Goal: Understand process/instructions: Learn how to perform a task or action

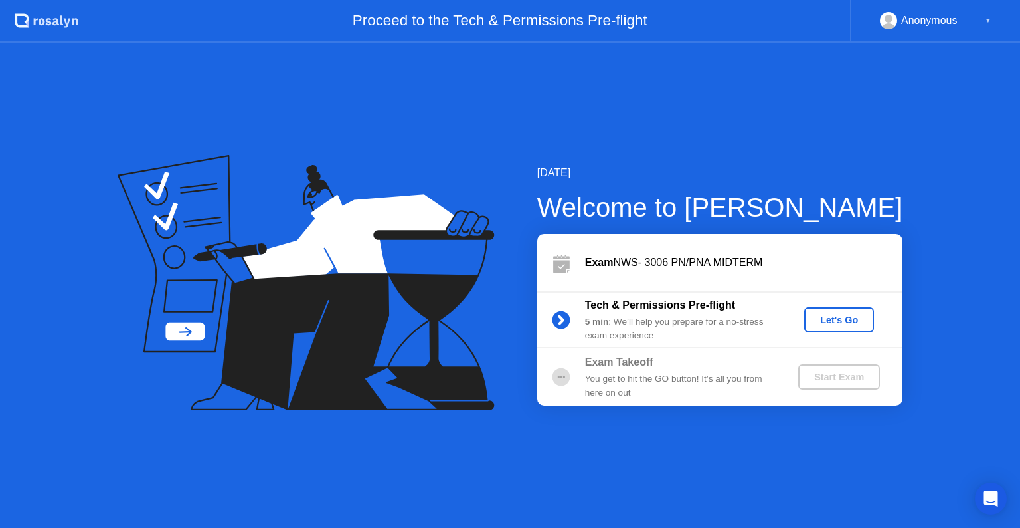
click at [832, 324] on div "Let's Go" at bounding box center [839, 319] width 59 height 11
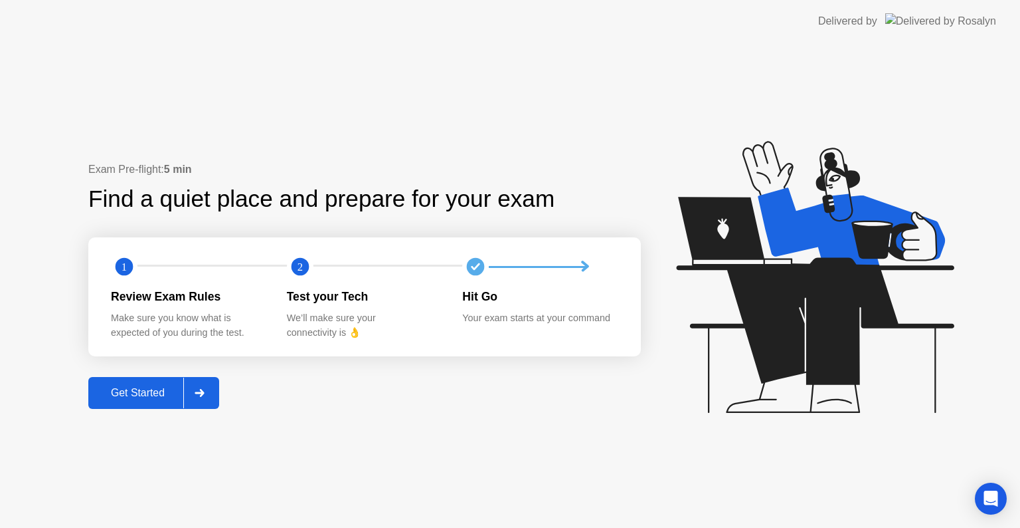
click at [156, 387] on div "Get Started" at bounding box center [137, 393] width 91 height 12
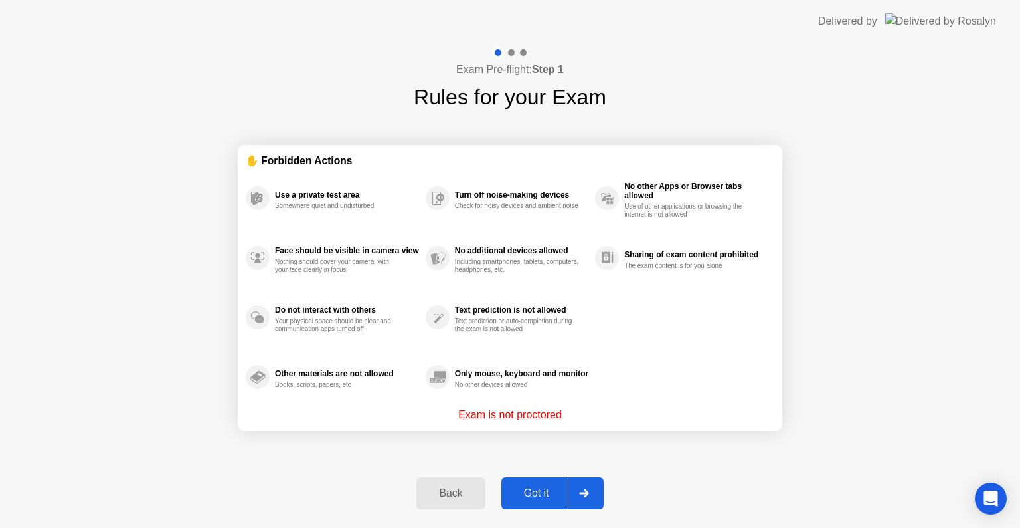
click at [537, 481] on button "Got it" at bounding box center [553, 493] width 102 height 32
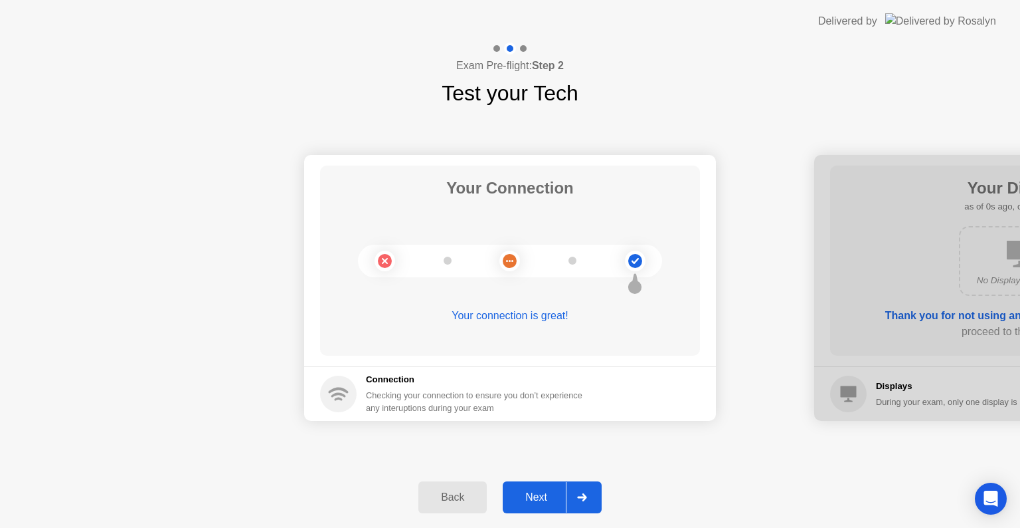
click at [537, 481] on button "Next" at bounding box center [552, 497] width 99 height 32
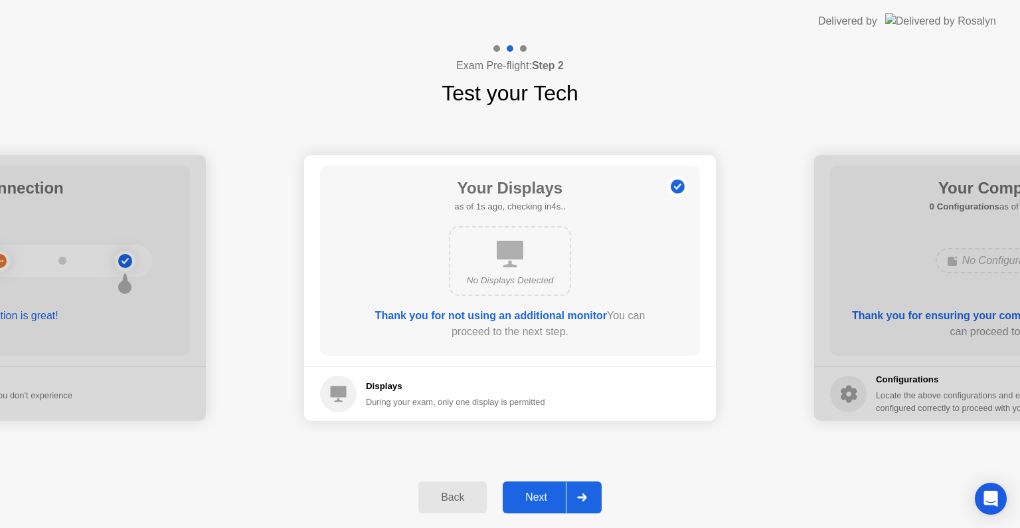
click at [537, 481] on button "Next" at bounding box center [552, 497] width 99 height 32
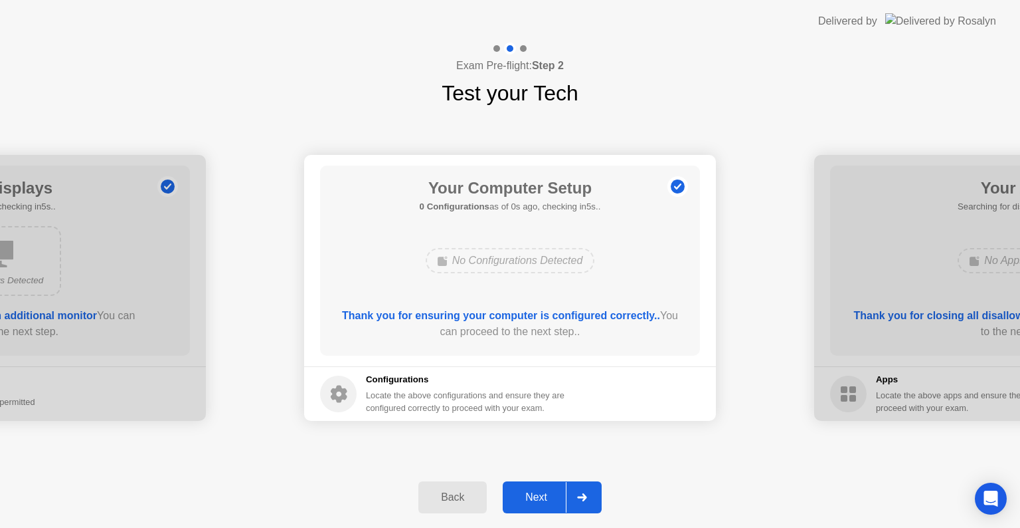
click at [537, 481] on button "Next" at bounding box center [552, 497] width 99 height 32
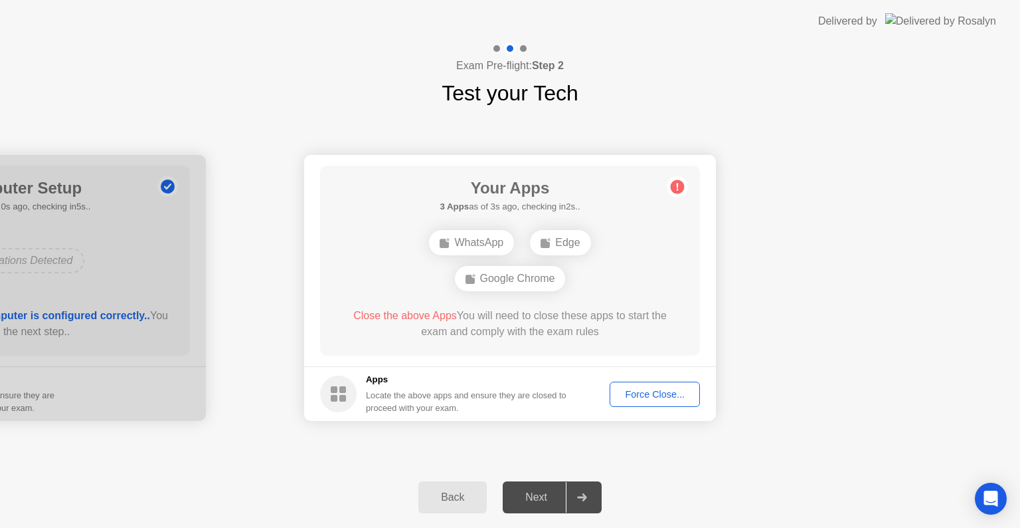
click at [539, 492] on div "Next" at bounding box center [536, 497] width 59 height 12
click at [629, 405] on button "Force Close..." at bounding box center [655, 393] width 90 height 25
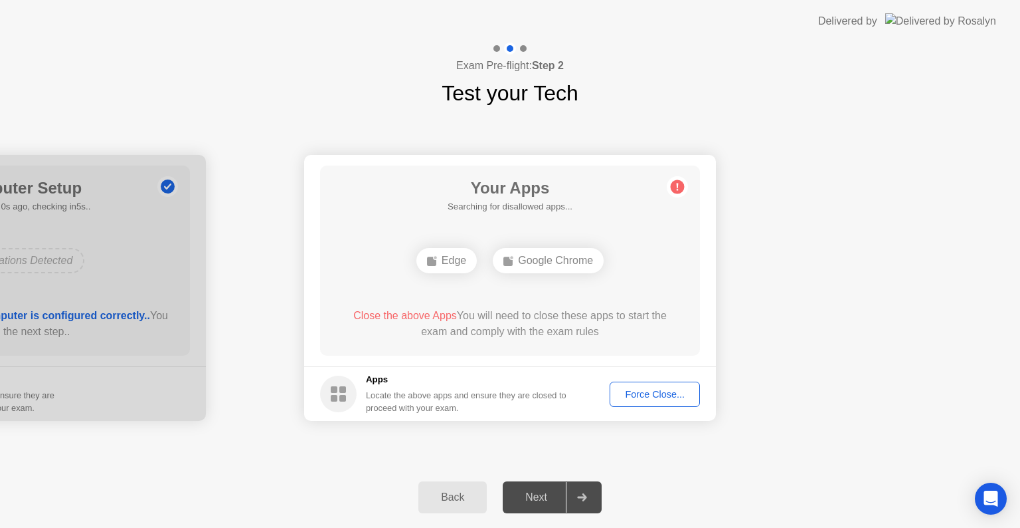
click at [527, 491] on div "Next" at bounding box center [536, 497] width 59 height 12
click at [631, 394] on div "Force Close..." at bounding box center [655, 394] width 81 height 11
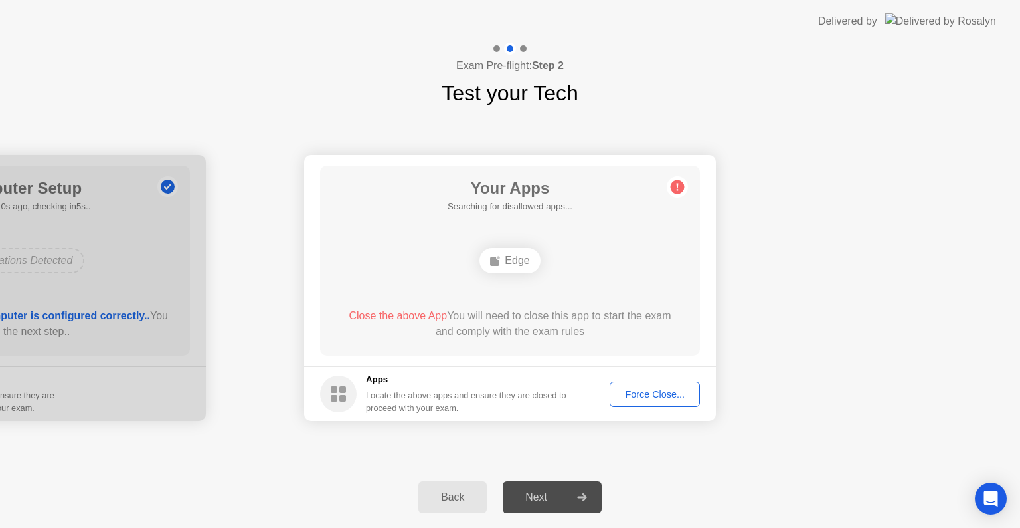
click at [539, 499] on div "Next" at bounding box center [536, 497] width 59 height 12
click at [662, 397] on div "Force Close..." at bounding box center [655, 394] width 81 height 11
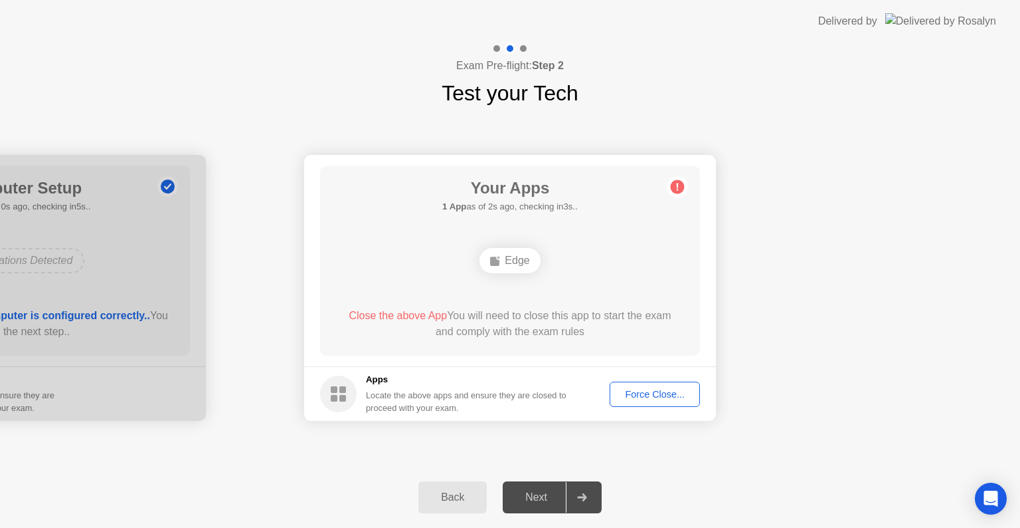
click at [644, 396] on div "Force Close..." at bounding box center [655, 394] width 81 height 11
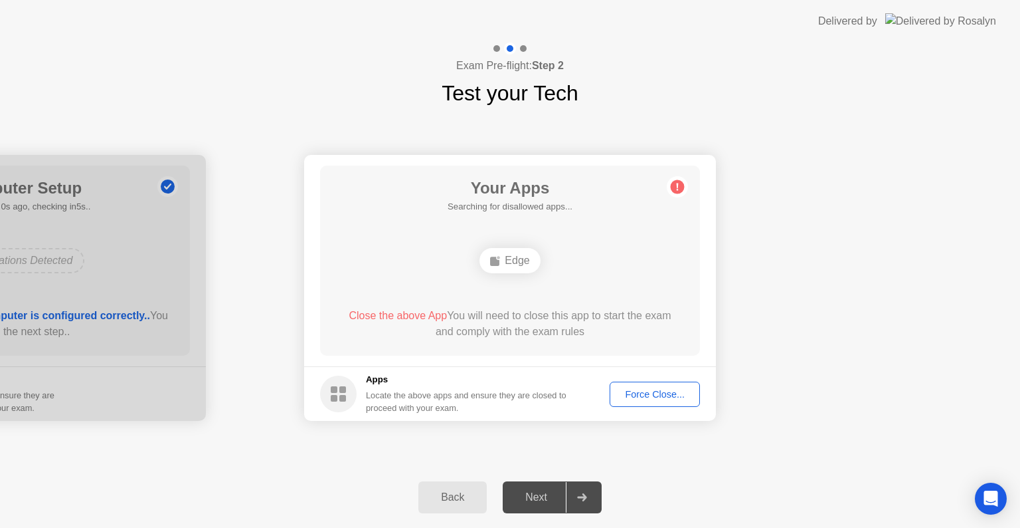
click at [532, 500] on div "Next" at bounding box center [536, 497] width 59 height 12
click at [542, 502] on div "Next" at bounding box center [536, 497] width 59 height 12
click at [630, 380] on footer "Apps Locate the above apps and ensure they are closed to proceed with your exam…" at bounding box center [510, 393] width 412 height 54
drag, startPoint x: 630, startPoint y: 380, endPoint x: 632, endPoint y: 388, distance: 8.4
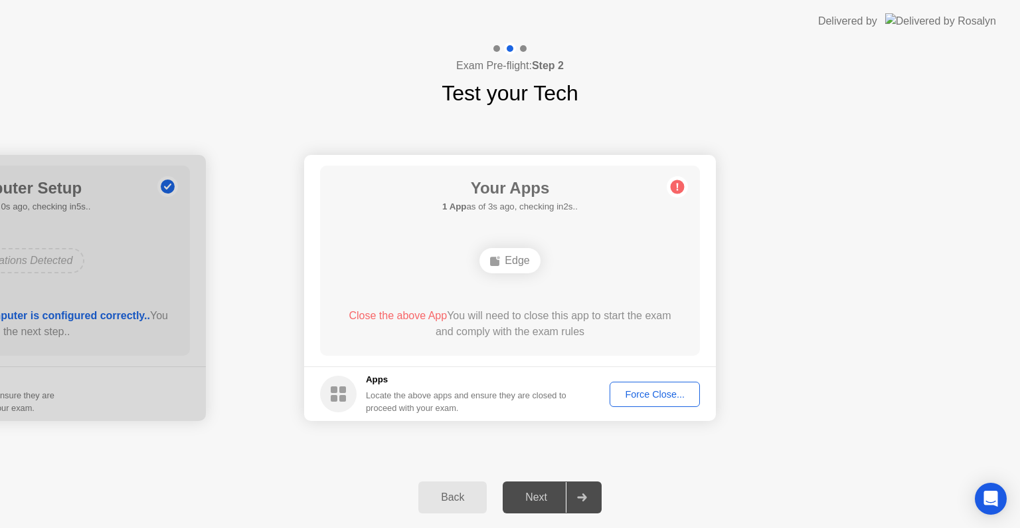
click at [632, 388] on footer "Apps Locate the above apps and ensure they are closed to proceed with your exam…" at bounding box center [510, 393] width 412 height 54
click at [632, 389] on div "Force Close..." at bounding box center [655, 394] width 81 height 11
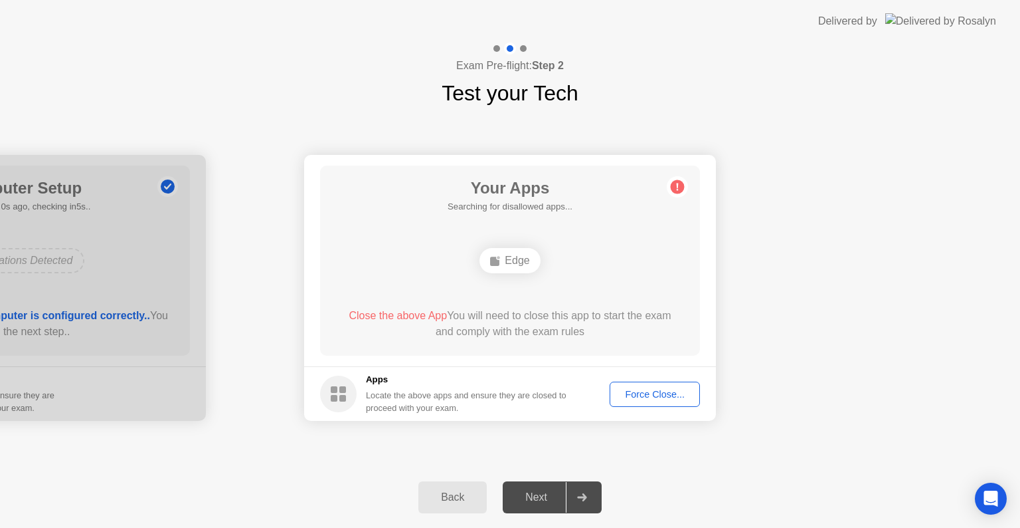
click at [549, 497] on div "Next" at bounding box center [536, 497] width 59 height 12
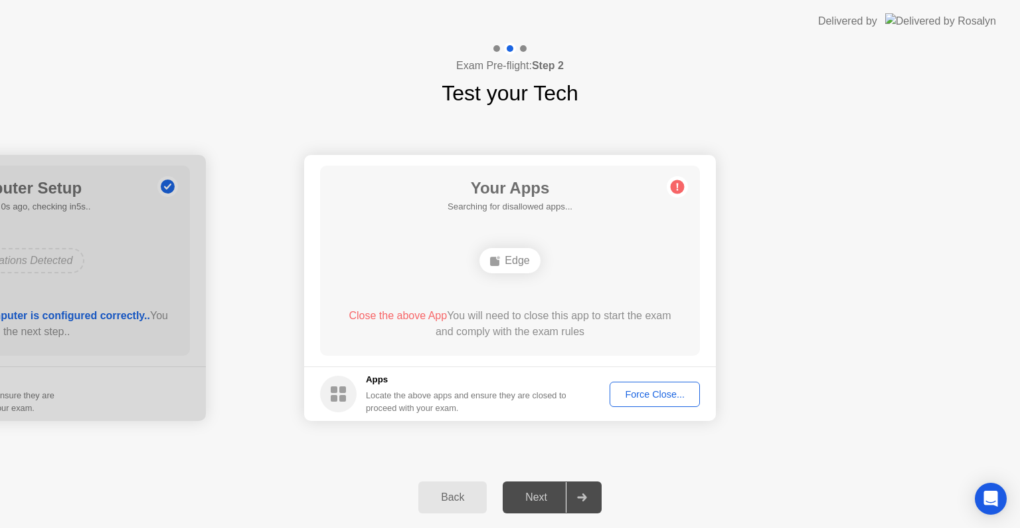
click at [549, 497] on div "Next" at bounding box center [536, 497] width 59 height 12
click at [456, 496] on div "Back" at bounding box center [453, 497] width 60 height 12
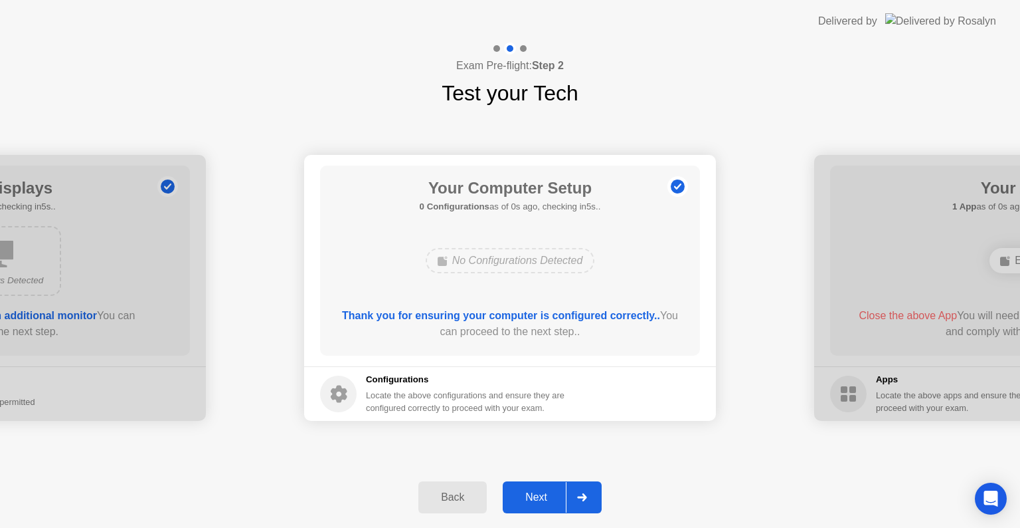
click at [528, 492] on div "Next" at bounding box center [536, 497] width 59 height 12
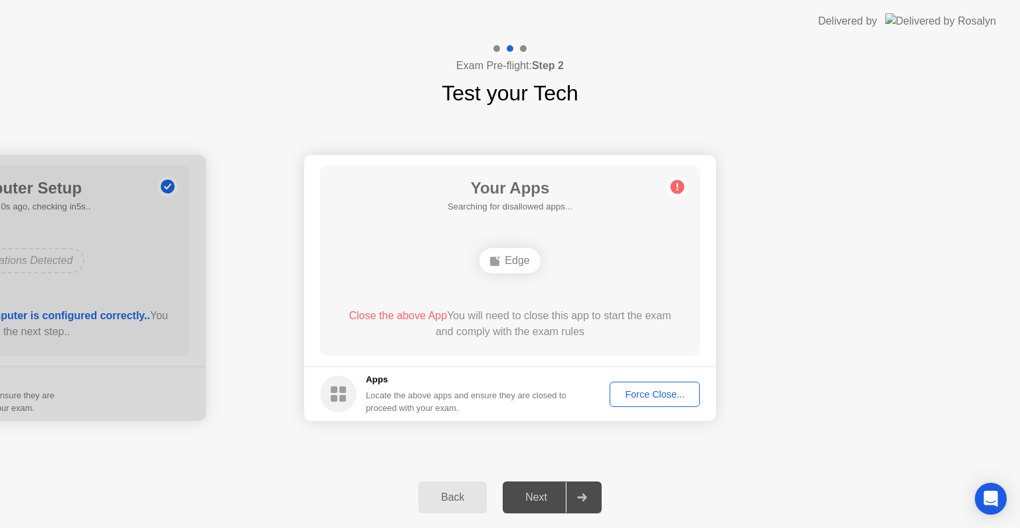
click at [627, 392] on div "Force Close..." at bounding box center [655, 394] width 81 height 11
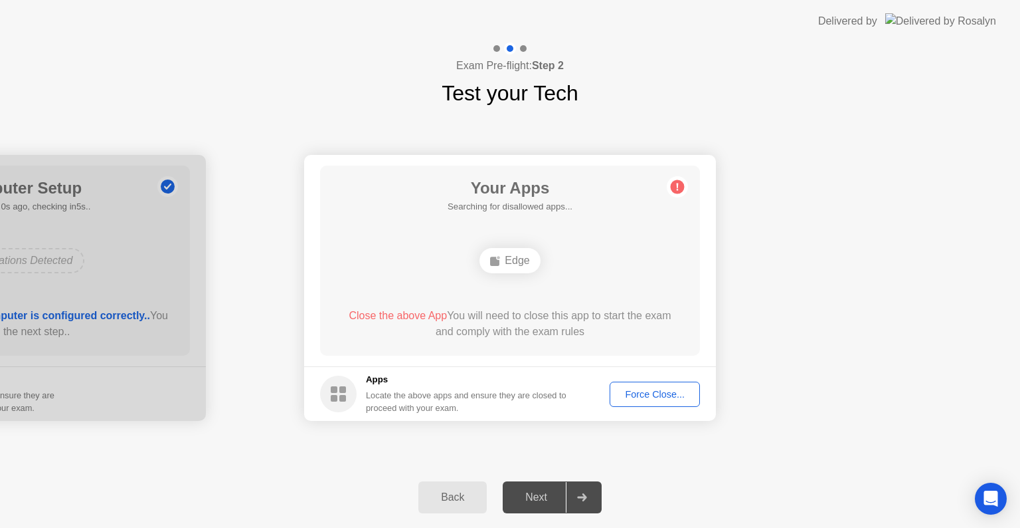
click at [623, 389] on div "Force Close..." at bounding box center [655, 394] width 81 height 11
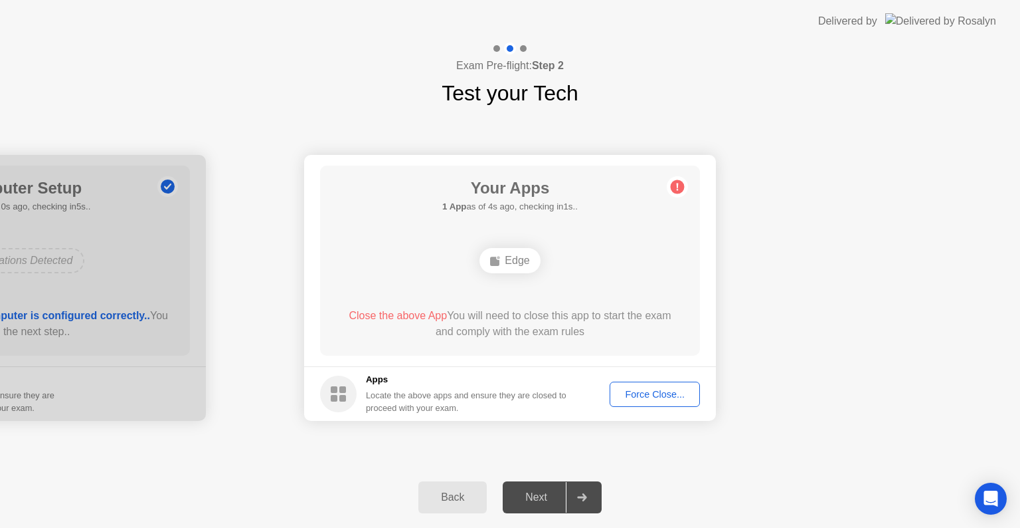
click at [534, 495] on div "Next" at bounding box center [536, 497] width 59 height 12
click at [551, 491] on div "Next" at bounding box center [536, 497] width 59 height 12
click at [636, 401] on button "Force Close..." at bounding box center [655, 393] width 90 height 25
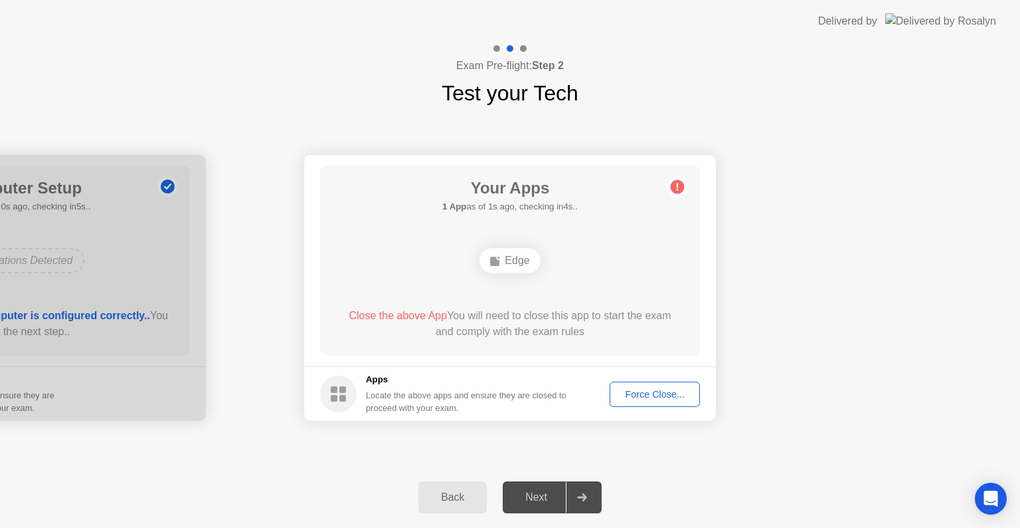
click at [582, 493] on icon at bounding box center [582, 497] width 10 height 8
drag, startPoint x: 473, startPoint y: 381, endPoint x: 607, endPoint y: 402, distance: 135.1
click at [607, 402] on footer "Apps Locate the above apps and ensure they are closed to proceed with your exam…" at bounding box center [510, 393] width 412 height 54
drag, startPoint x: 676, startPoint y: 202, endPoint x: 425, endPoint y: 312, distance: 274.3
click at [425, 312] on div "Your Apps 1 App as of 0s ago, checking in5s.. Edge Close the above App You will…" at bounding box center [510, 260] width 380 height 190
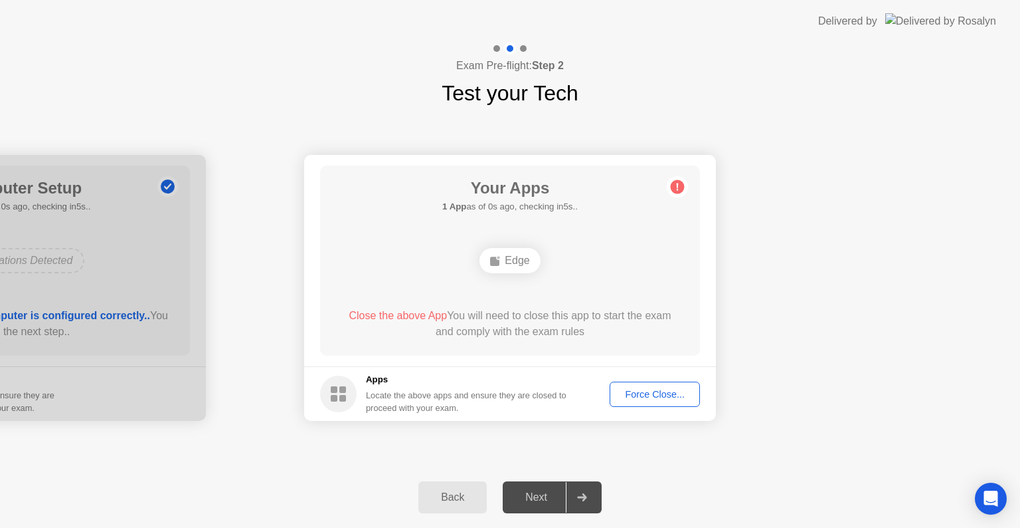
click at [425, 312] on span "Close the above App" at bounding box center [398, 315] width 98 height 11
drag, startPoint x: 425, startPoint y: 312, endPoint x: 425, endPoint y: 408, distance: 95.7
click at [425, 408] on app-apps "Your Apps 1 App as of 1s ago, checking in4s.. Edge Close the above App You will…" at bounding box center [510, 288] width 412 height 266
click at [534, 496] on div "Next" at bounding box center [536, 497] width 59 height 12
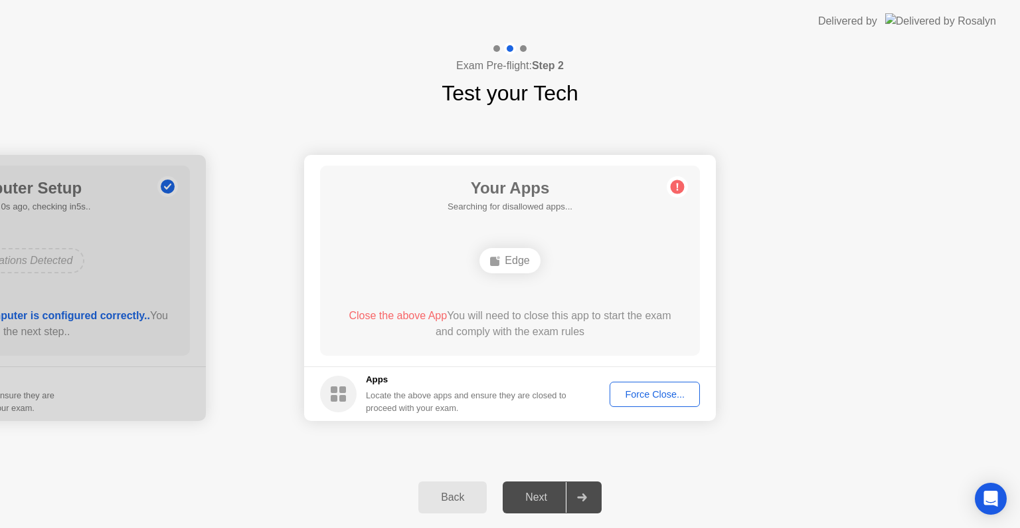
click at [534, 496] on div "Next" at bounding box center [536, 497] width 59 height 12
drag, startPoint x: 534, startPoint y: 496, endPoint x: 317, endPoint y: 494, distance: 217.3
click at [317, 494] on div "Back Next" at bounding box center [510, 496] width 1020 height 61
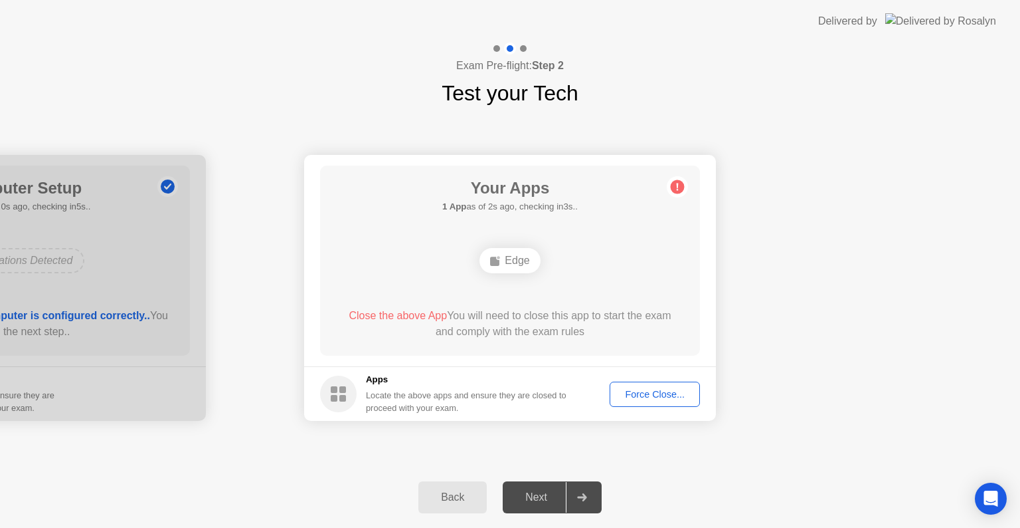
click at [638, 401] on button "Force Close..." at bounding box center [655, 393] width 90 height 25
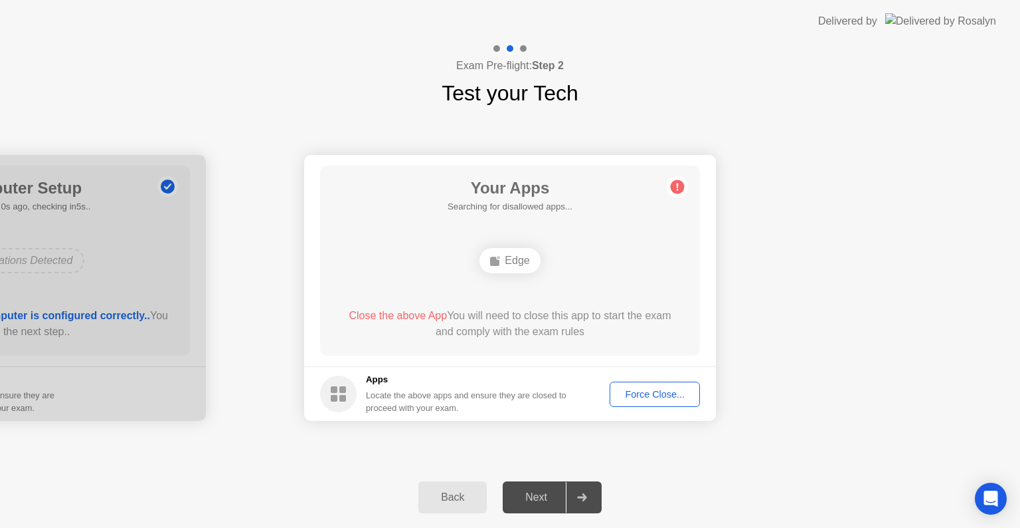
click at [540, 494] on div "Next" at bounding box center [536, 497] width 59 height 12
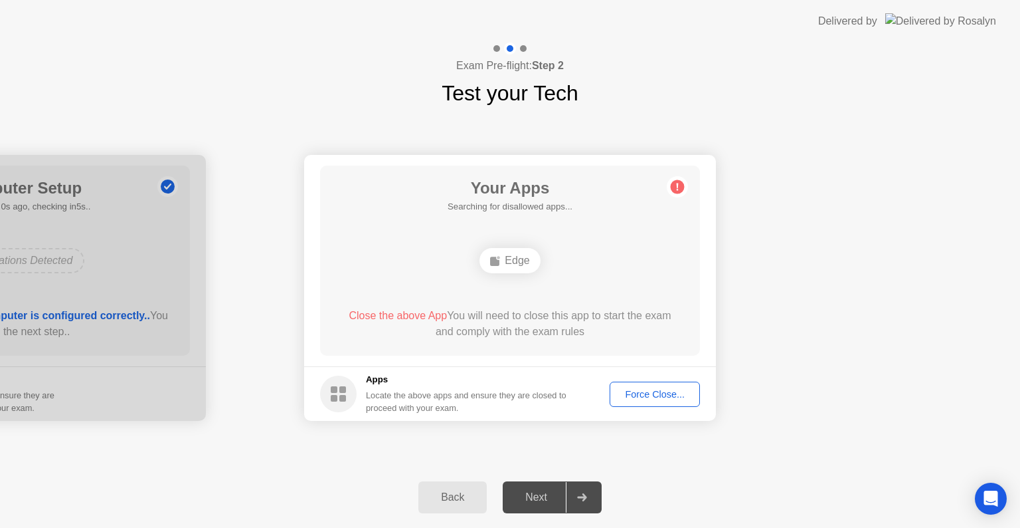
click at [540, 494] on div "Next" at bounding box center [536, 497] width 59 height 12
drag, startPoint x: 540, startPoint y: 494, endPoint x: 583, endPoint y: 492, distance: 43.2
click at [583, 492] on div at bounding box center [582, 497] width 32 height 31
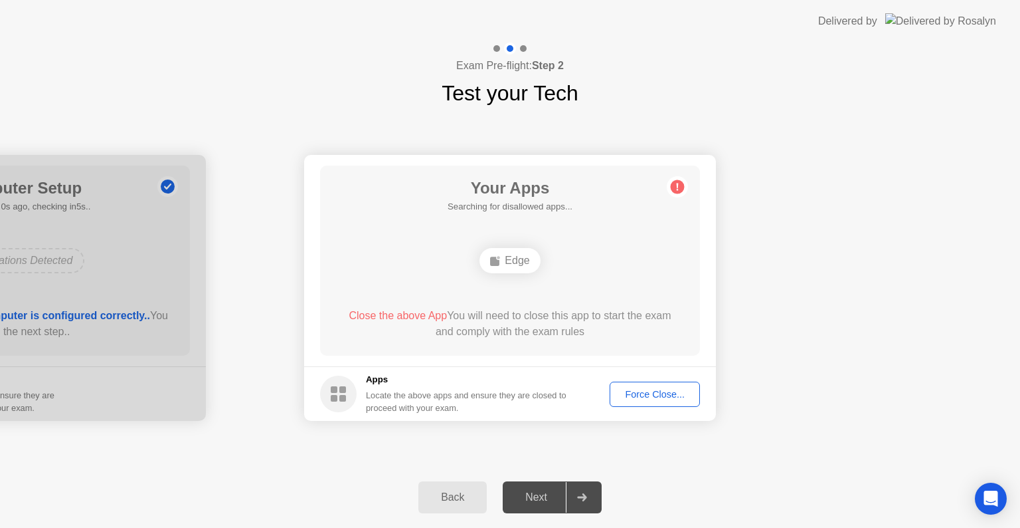
drag, startPoint x: 583, startPoint y: 492, endPoint x: 510, endPoint y: 493, distance: 73.8
click at [510, 493] on div "Next" at bounding box center [536, 497] width 59 height 12
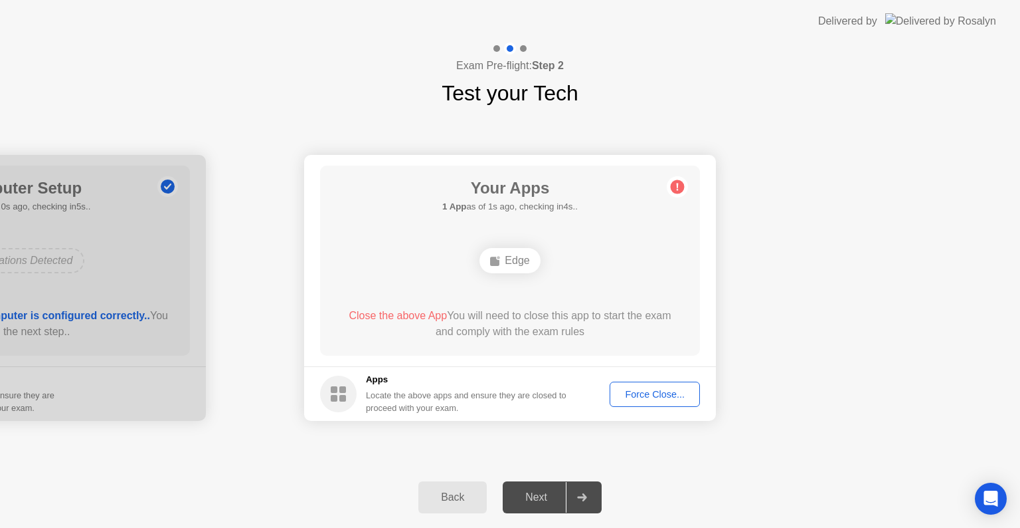
click at [510, 493] on div "Next" at bounding box center [536, 497] width 59 height 12
click at [590, 489] on div at bounding box center [582, 497] width 32 height 31
drag, startPoint x: 590, startPoint y: 489, endPoint x: 640, endPoint y: 399, distance: 102.9
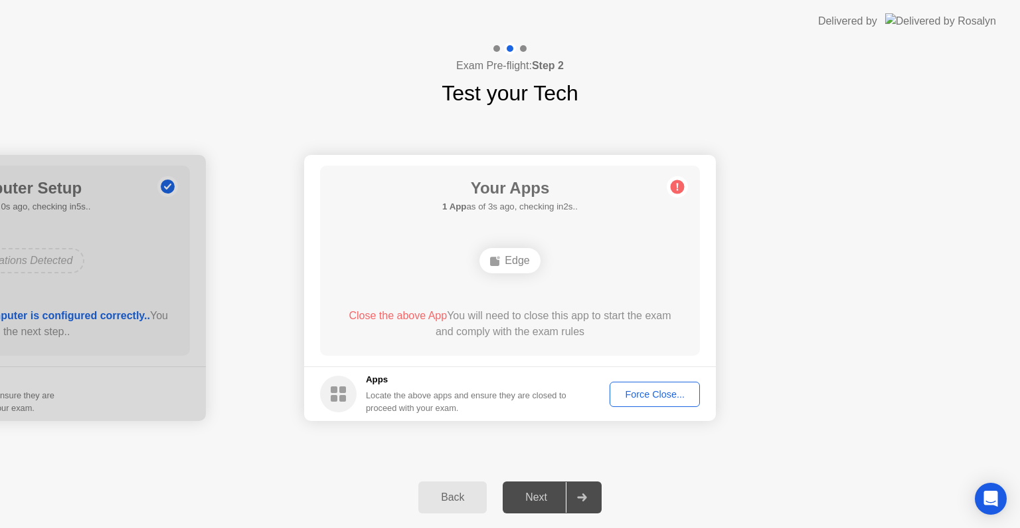
click at [640, 399] on div "Exam Pre-flight: Step 2 Test your Tech Your Connection Your connection is great…" at bounding box center [510, 285] width 1020 height 485
click at [640, 399] on div "Force Close..." at bounding box center [655, 394] width 81 height 11
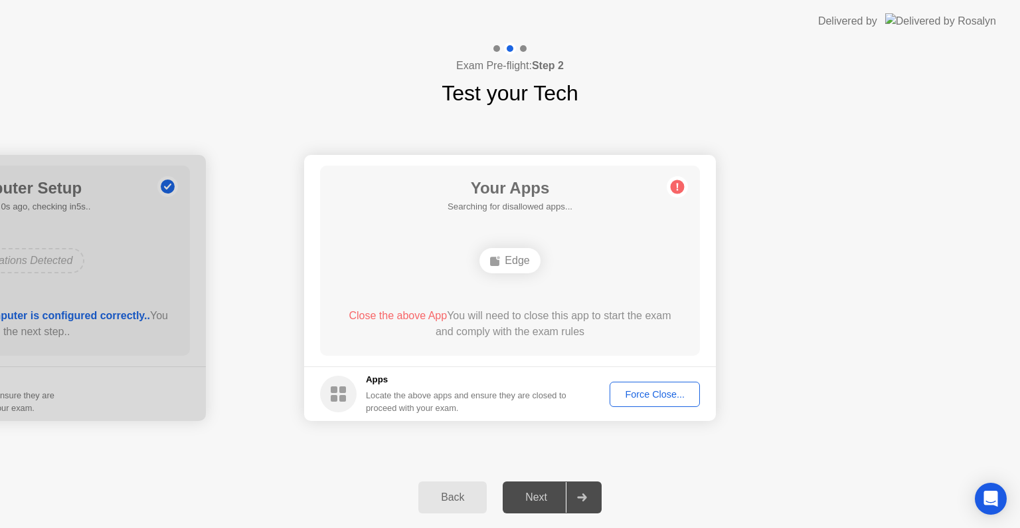
click at [520, 496] on div "Next" at bounding box center [536, 497] width 59 height 12
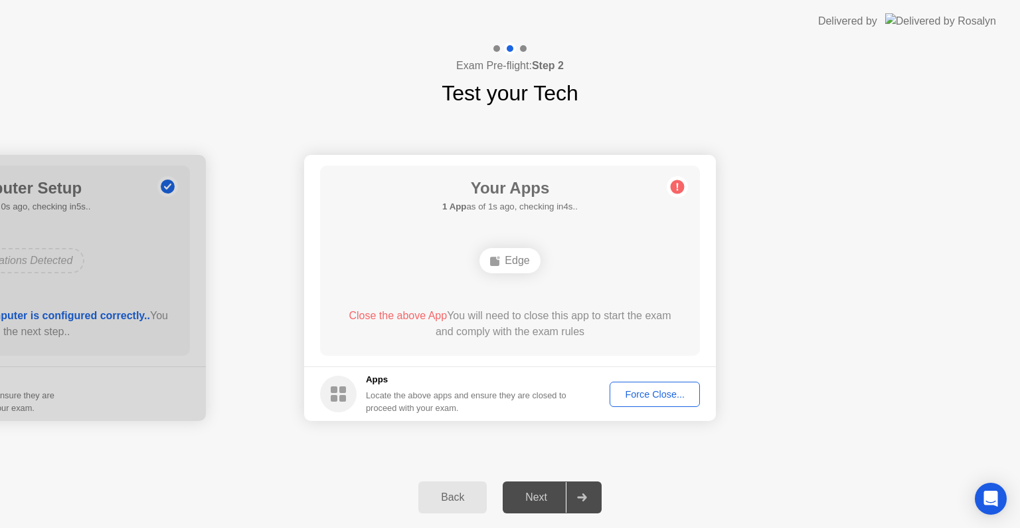
click at [523, 495] on div "Next" at bounding box center [536, 497] width 59 height 12
click at [671, 393] on div "Force Close..." at bounding box center [655, 394] width 81 height 11
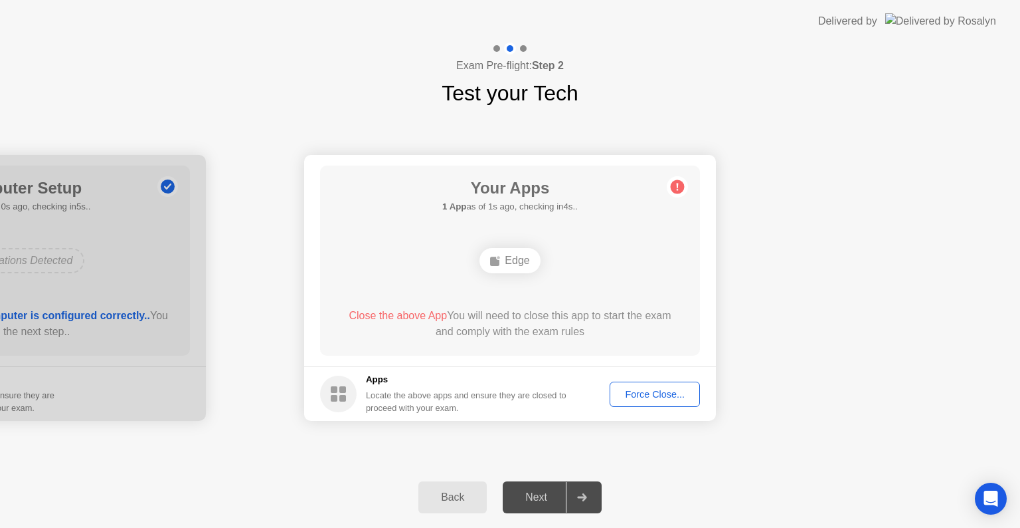
click at [535, 493] on div "Next" at bounding box center [536, 497] width 59 height 12
click at [634, 392] on div "Force Close..." at bounding box center [655, 394] width 81 height 11
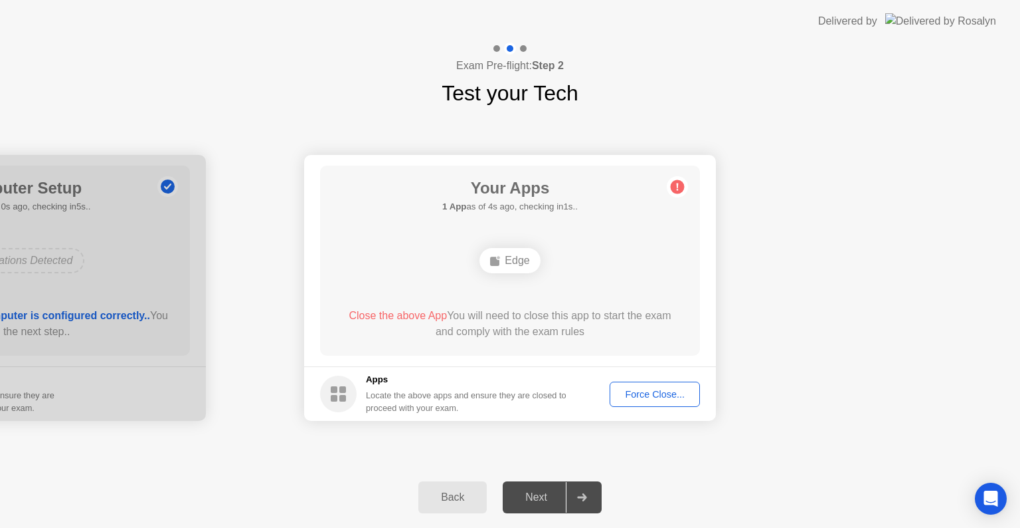
click at [640, 383] on button "Force Close..." at bounding box center [655, 393] width 90 height 25
